Goal: Information Seeking & Learning: Find specific page/section

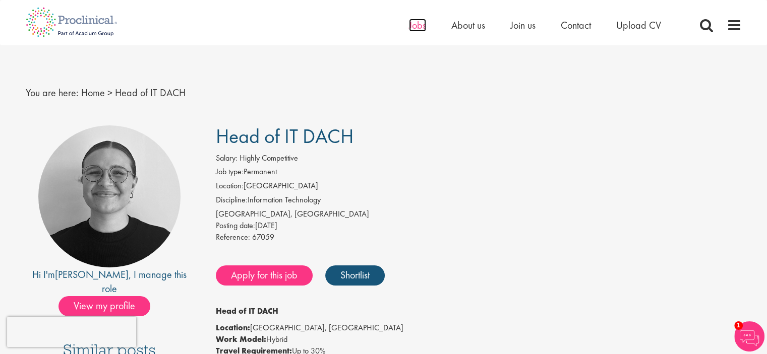
click at [417, 26] on span "Jobs" at bounding box center [417, 25] width 17 height 13
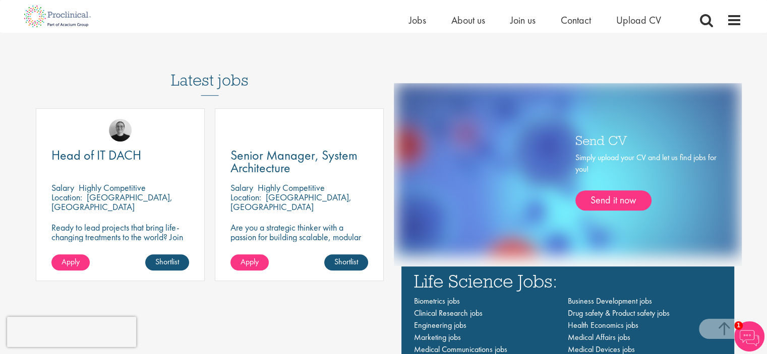
scroll to position [546, 0]
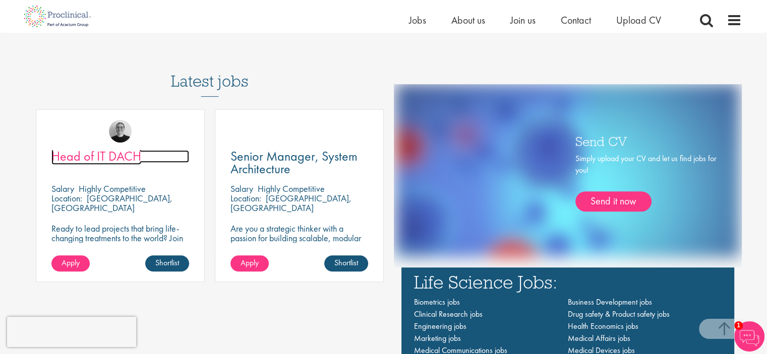
drag, startPoint x: 174, startPoint y: 154, endPoint x: 90, endPoint y: 162, distance: 84.6
click at [90, 162] on span "Head of IT DACH" at bounding box center [96, 156] width 90 height 17
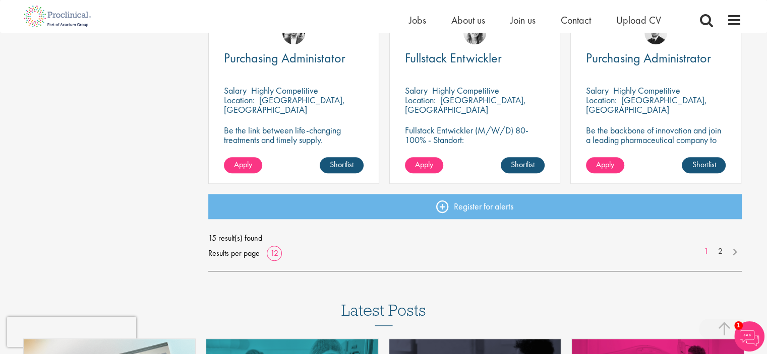
scroll to position [782, 0]
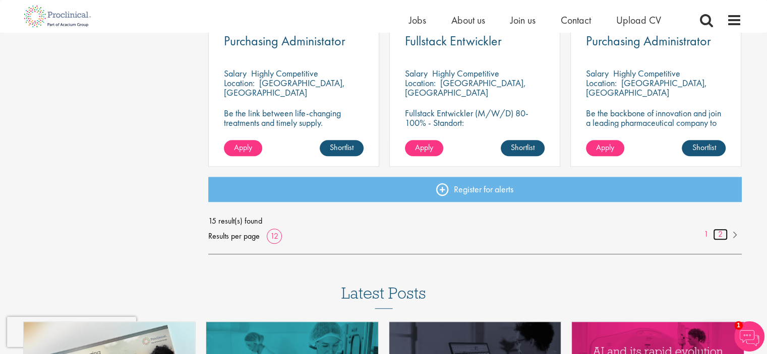
click at [722, 235] on link "2" at bounding box center [720, 235] width 15 height 12
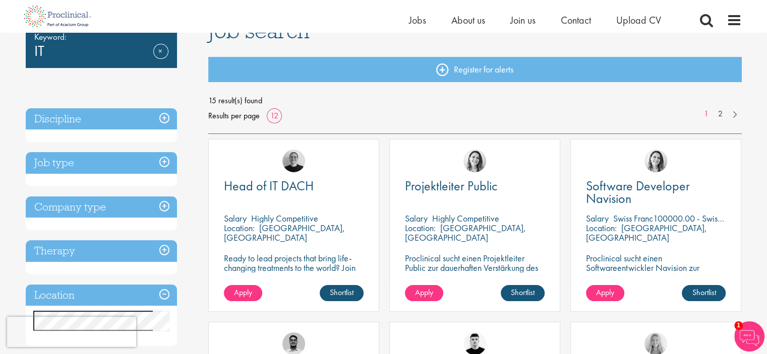
scroll to position [88, 0]
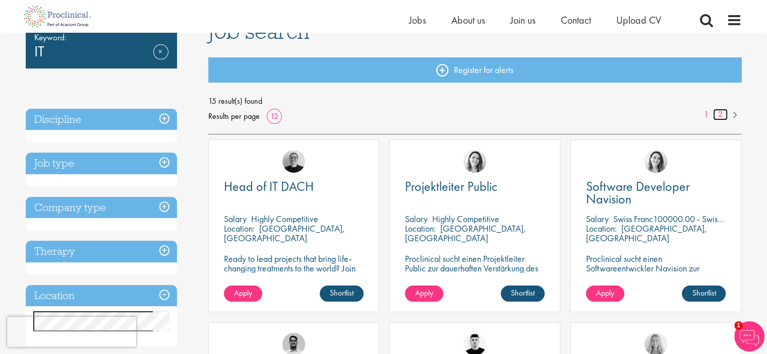
click at [723, 116] on link "2" at bounding box center [720, 115] width 15 height 12
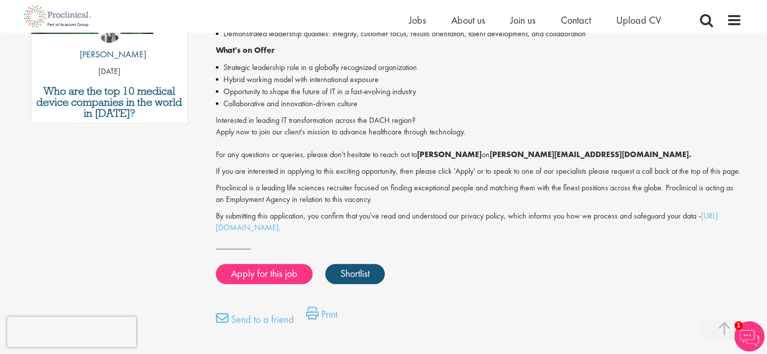
scroll to position [611, 0]
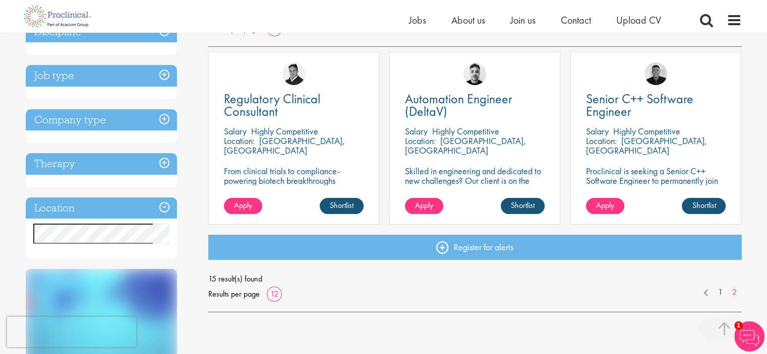
scroll to position [175, 0]
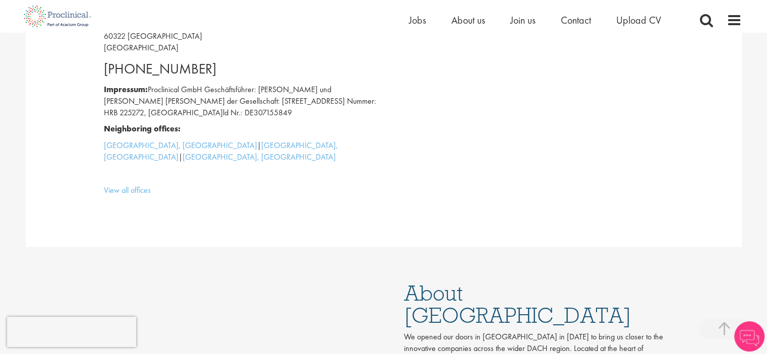
scroll to position [383, 0]
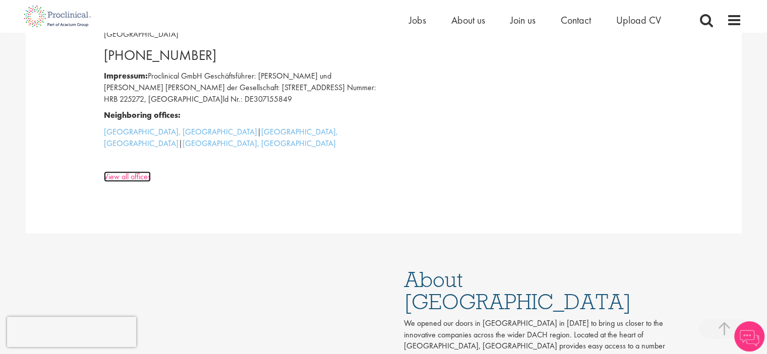
click at [135, 180] on link "View all offices" at bounding box center [127, 176] width 47 height 11
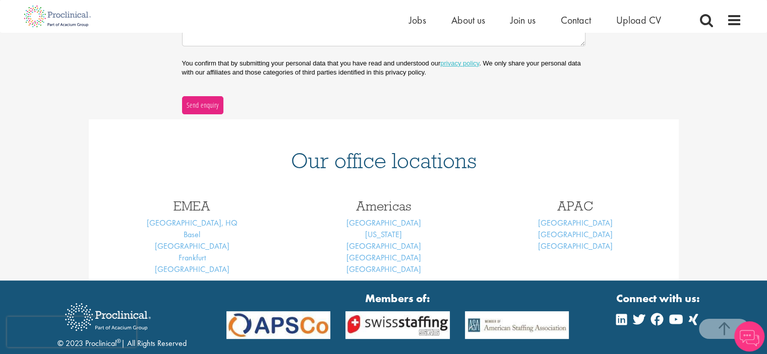
scroll to position [332, 0]
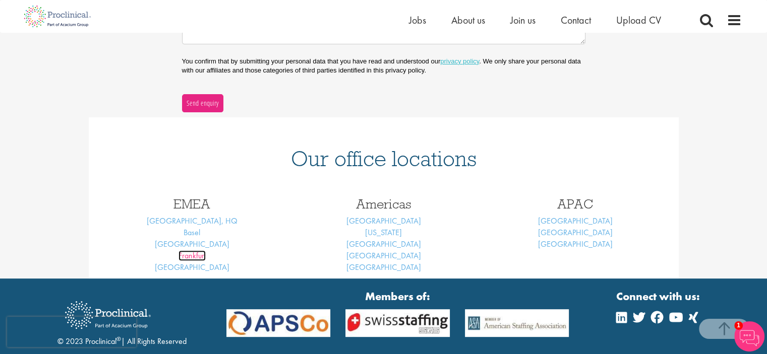
click at [190, 256] on link "Frankfurt" at bounding box center [191, 256] width 27 height 11
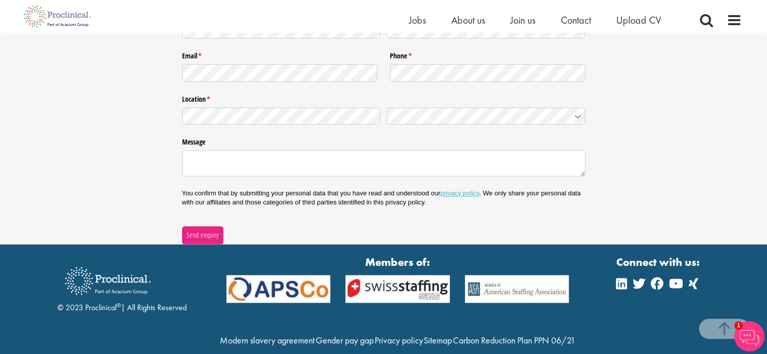
scroll to position [1634, 0]
